Goal: Navigation & Orientation: Find specific page/section

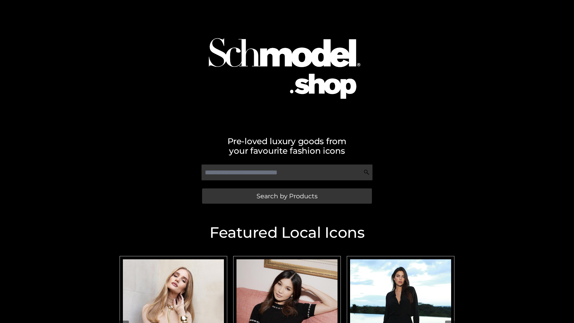
click at [287, 196] on span "Search by Products" at bounding box center [286, 196] width 61 height 6
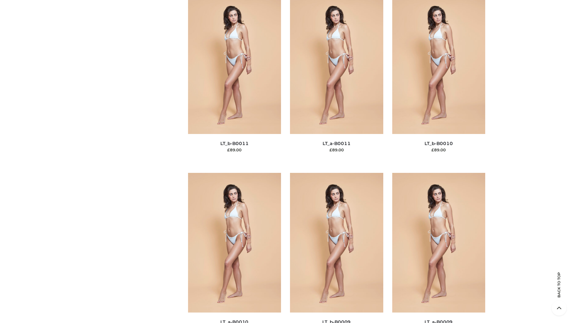
scroll to position [2684, 0]
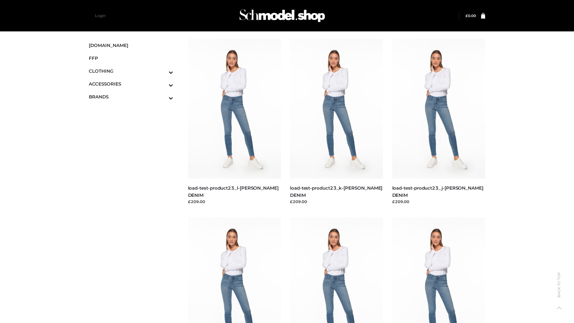
scroll to position [524, 0]
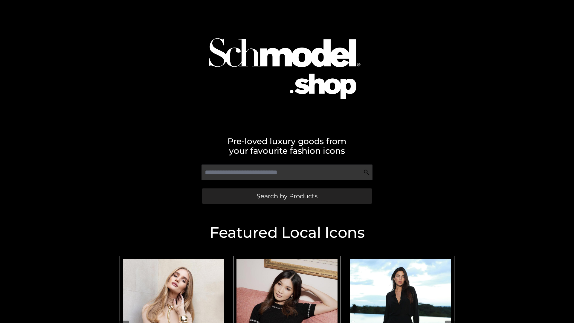
click at [287, 196] on span "Search by Products" at bounding box center [286, 196] width 61 height 6
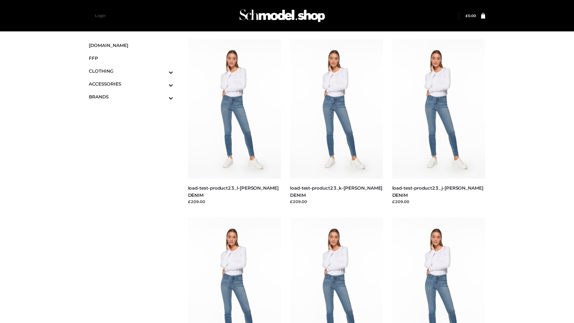
scroll to position [524, 0]
